Goal: Check status: Check status

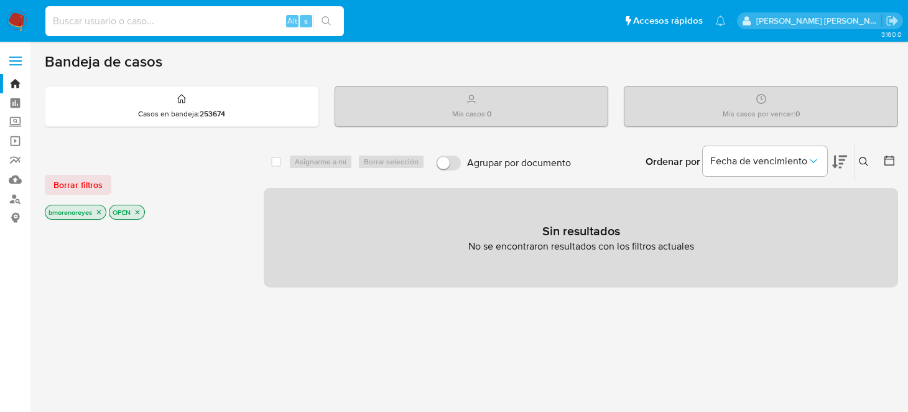
click at [109, 15] on input at bounding box center [194, 21] width 299 height 16
paste input "1586901915"
type input "1586901915"
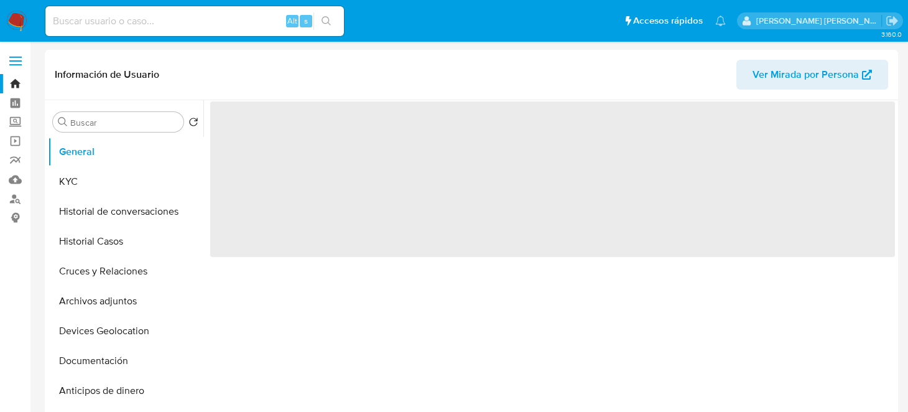
select select "10"
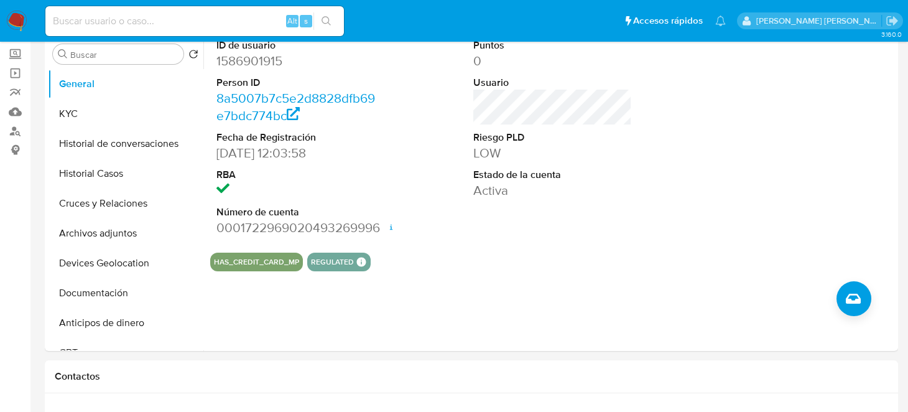
scroll to position [57, 0]
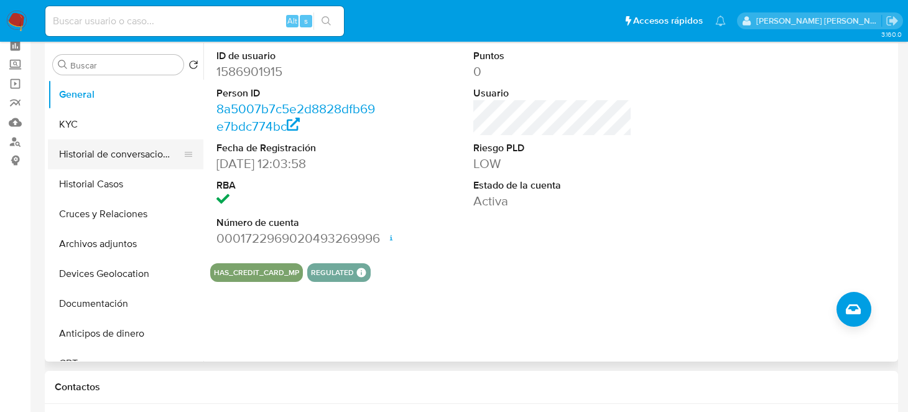
click at [129, 158] on button "Historial de conversaciones" at bounding box center [121, 154] width 146 height 30
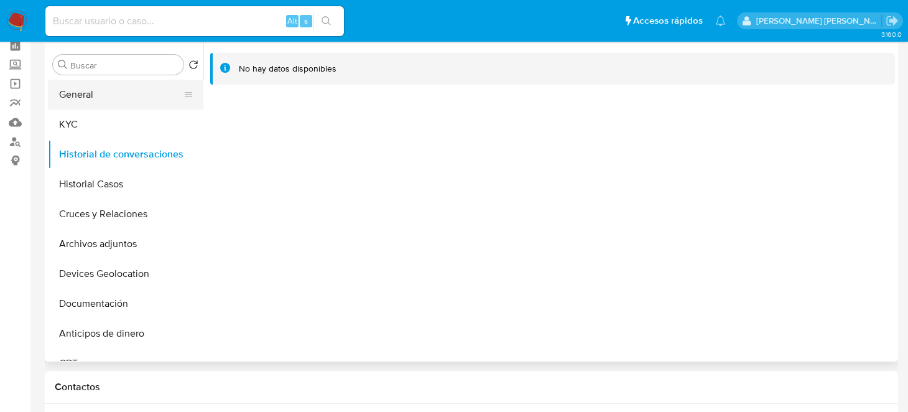
click at [95, 89] on button "General" at bounding box center [121, 95] width 146 height 30
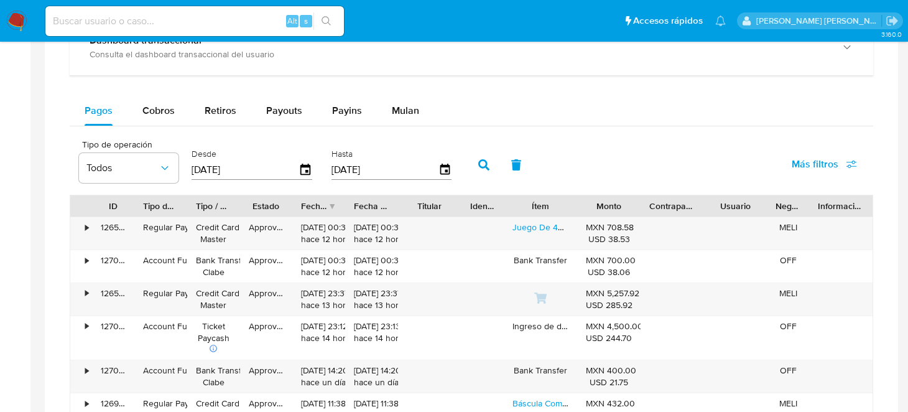
scroll to position [45, 0]
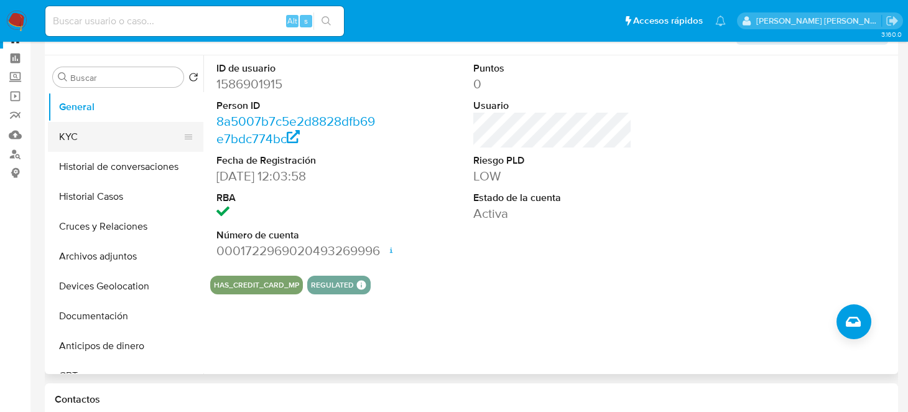
click at [83, 138] on button "KYC" at bounding box center [121, 137] width 146 height 30
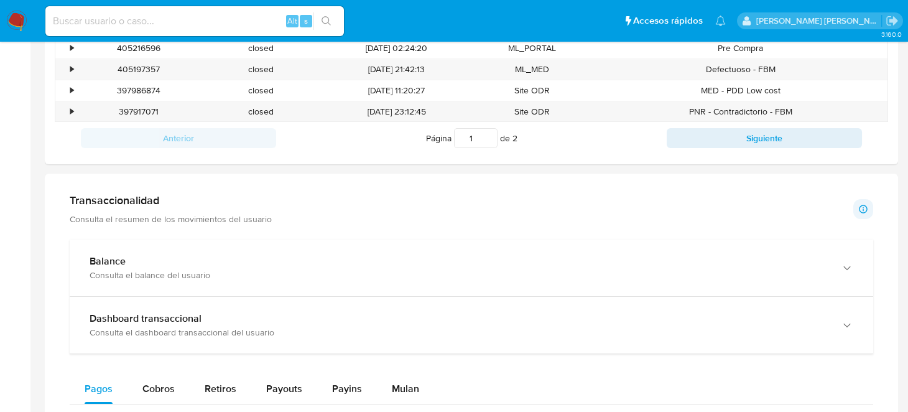
scroll to position [487, 0]
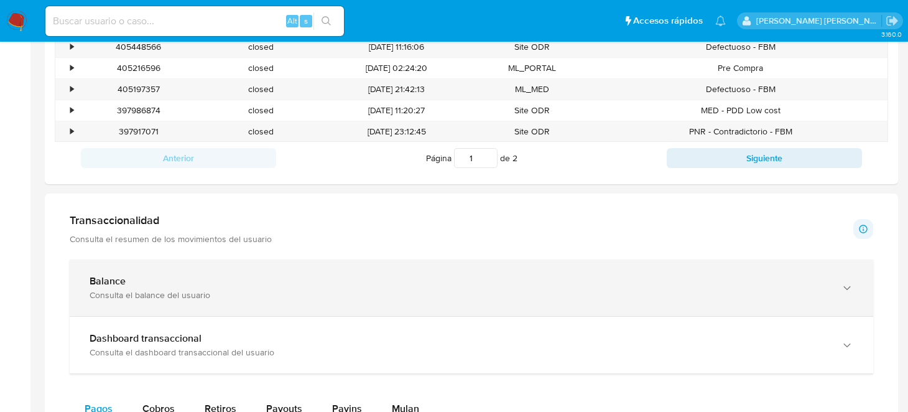
click at [335, 277] on div "Balance" at bounding box center [459, 281] width 739 height 12
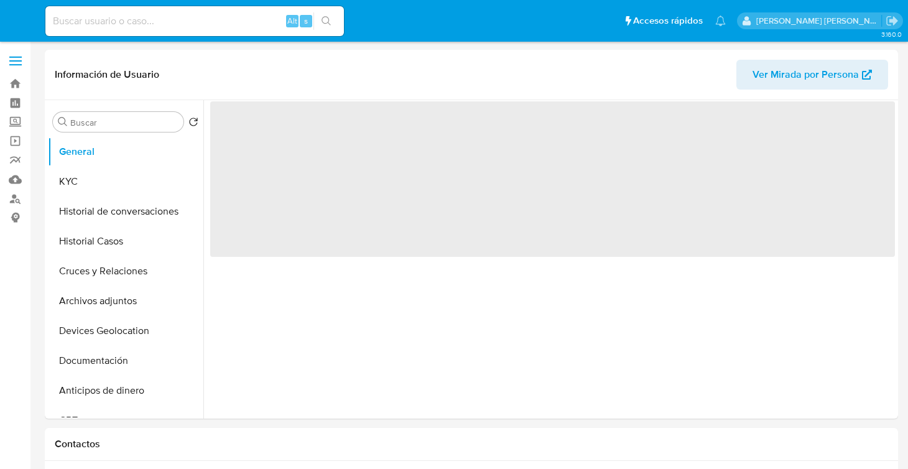
select select "10"
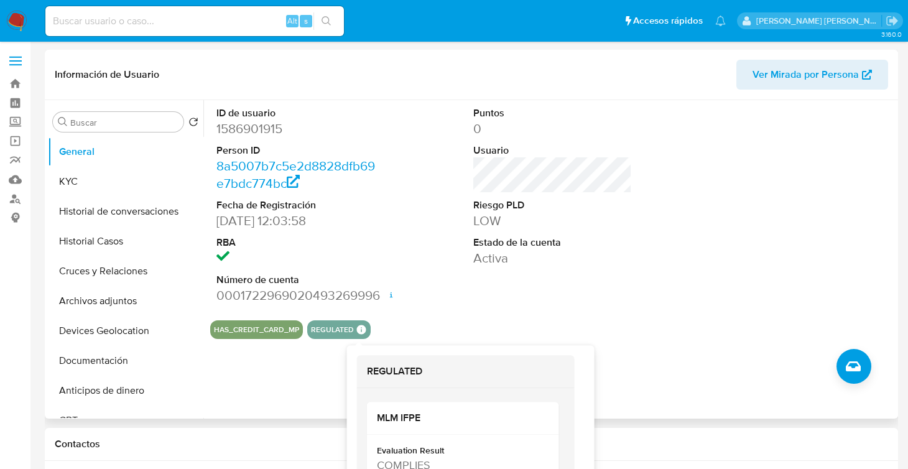
click at [358, 330] on icon at bounding box center [360, 329] width 9 height 9
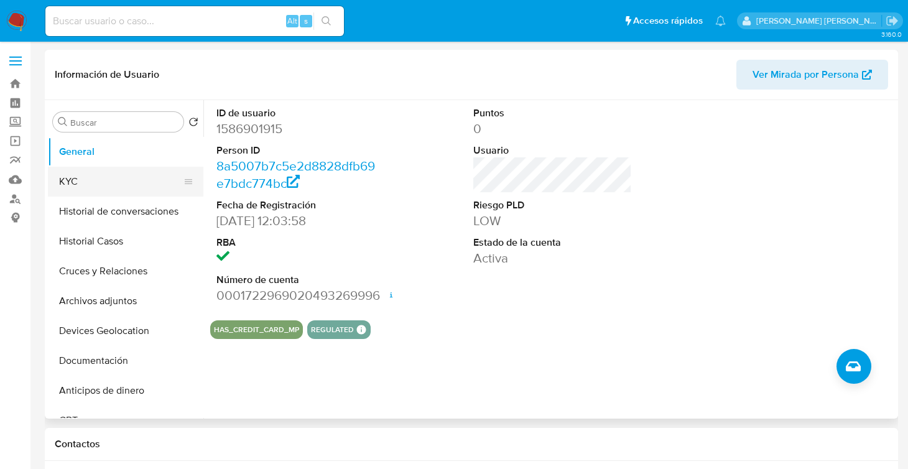
click at [93, 173] on button "KYC" at bounding box center [121, 182] width 146 height 30
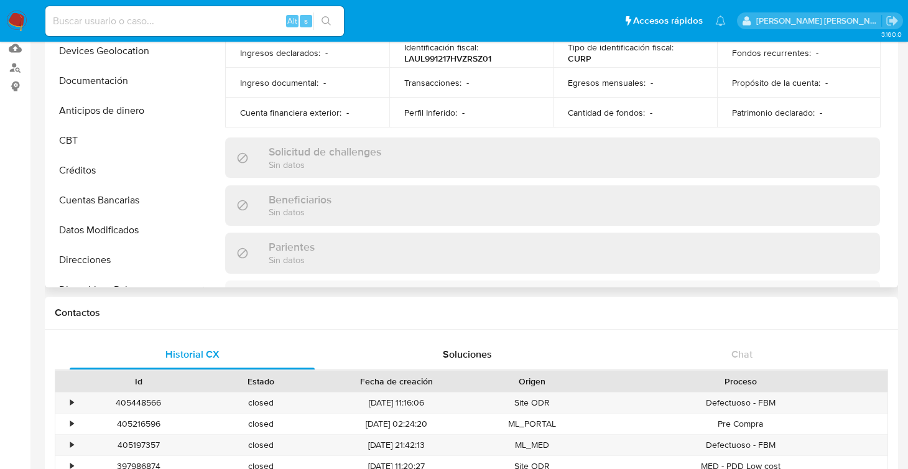
scroll to position [399, 0]
